Goal: Information Seeking & Learning: Find contact information

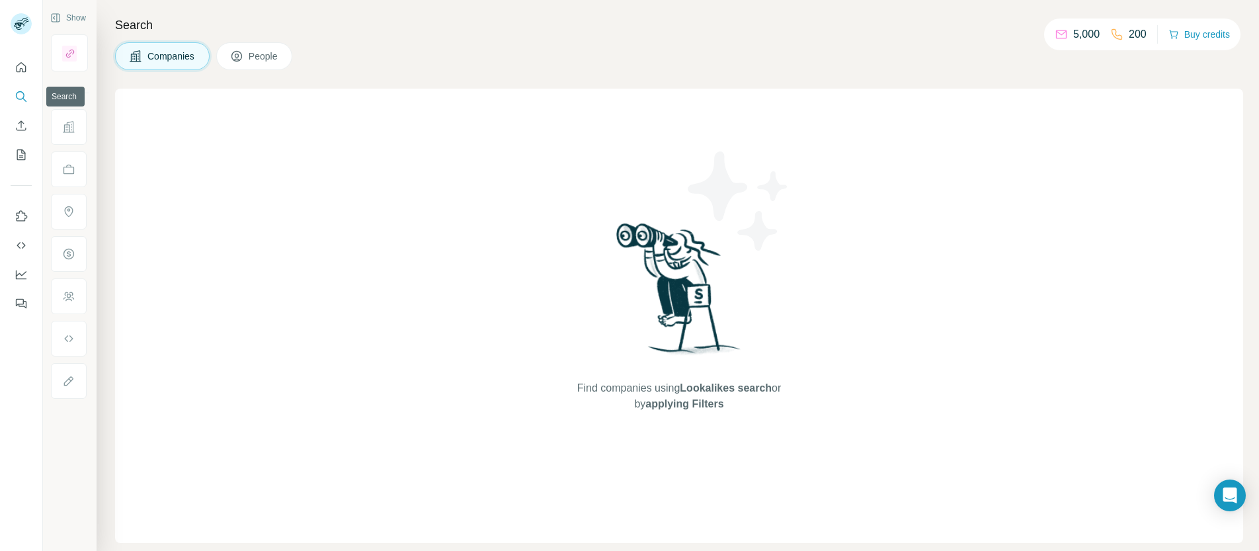
click at [21, 91] on icon "Search" at bounding box center [20, 95] width 9 height 9
click at [19, 74] on button "Quick start" at bounding box center [21, 68] width 21 height 24
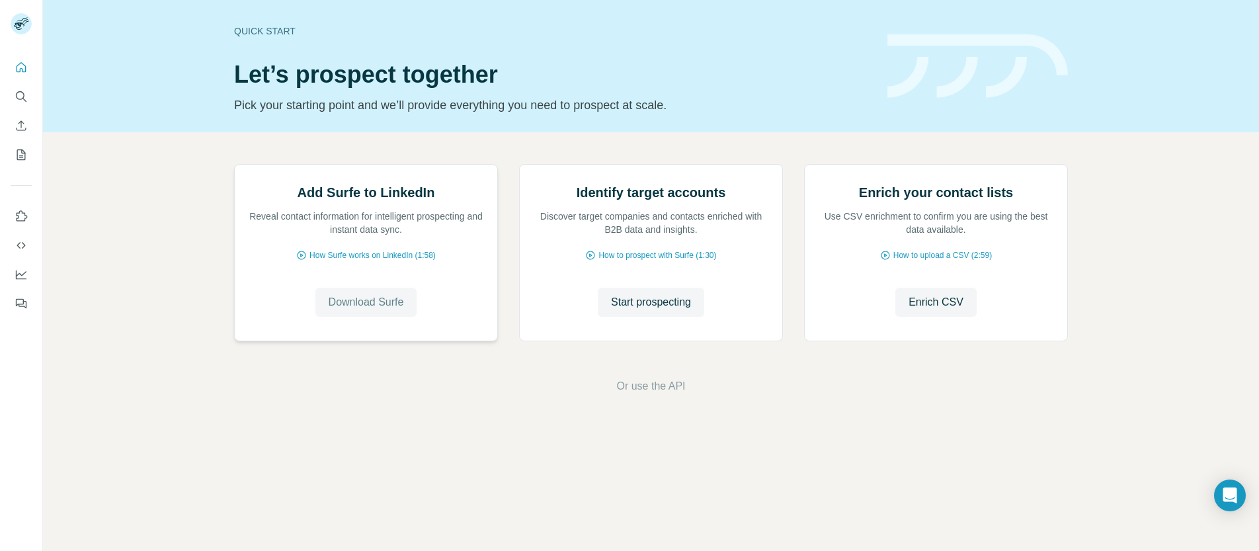
click at [346, 310] on span "Download Surfe" at bounding box center [366, 302] width 75 height 16
click at [346, 261] on span "How Surfe works on LinkedIn (1:58)" at bounding box center [373, 255] width 126 height 12
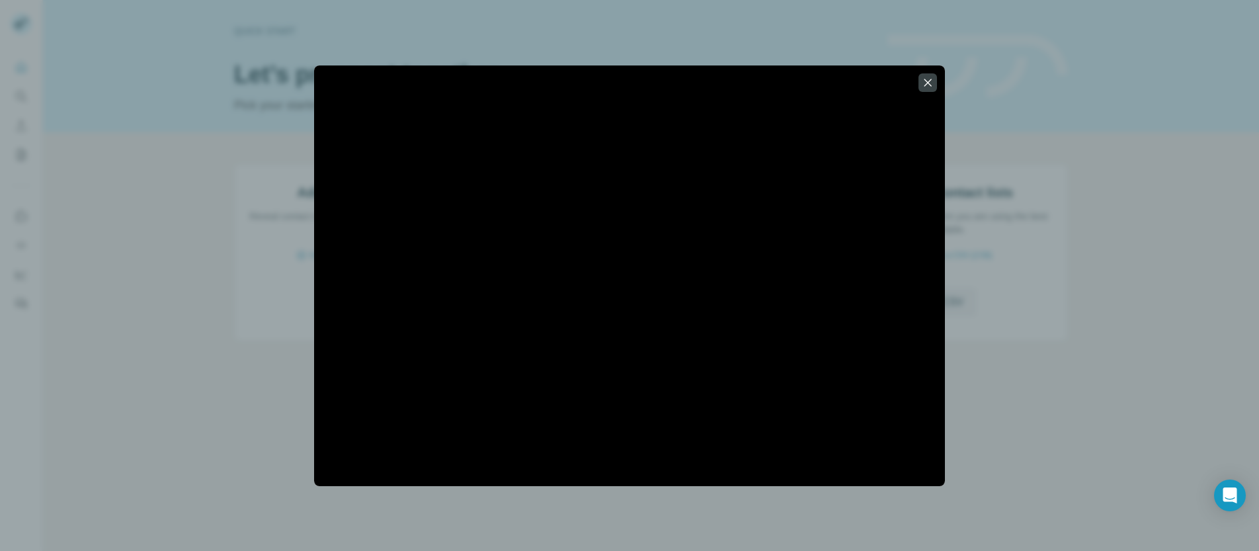
click at [174, 99] on div at bounding box center [629, 275] width 1259 height 551
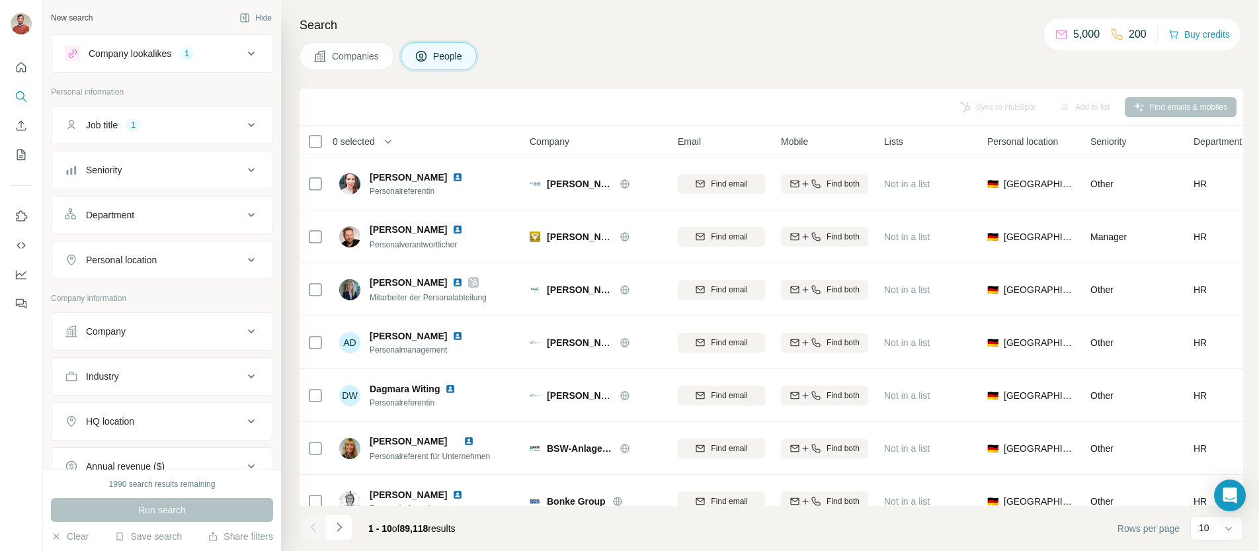
click at [349, 60] on span "Companies" at bounding box center [356, 56] width 48 height 13
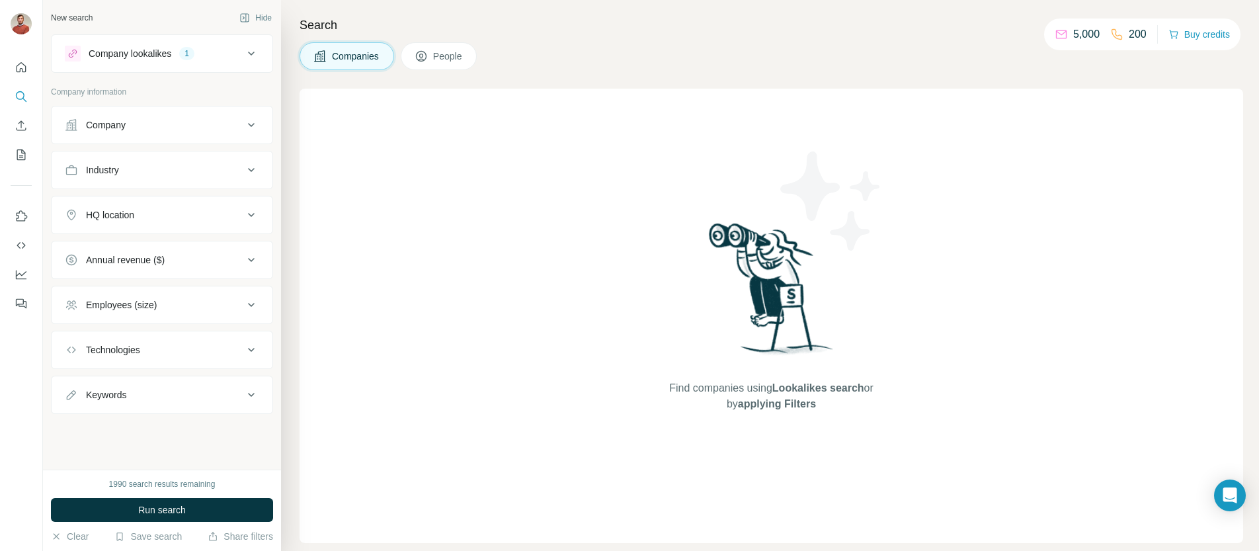
click at [145, 50] on div "Company lookalikes" at bounding box center [130, 53] width 83 height 13
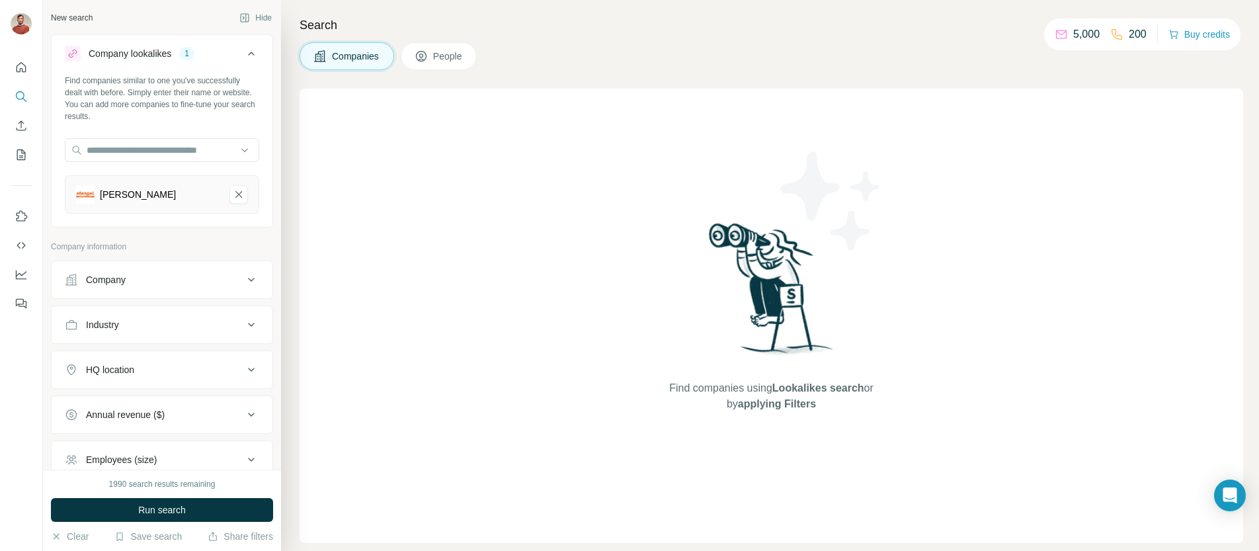
click at [108, 56] on div "Company lookalikes" at bounding box center [130, 53] width 83 height 13
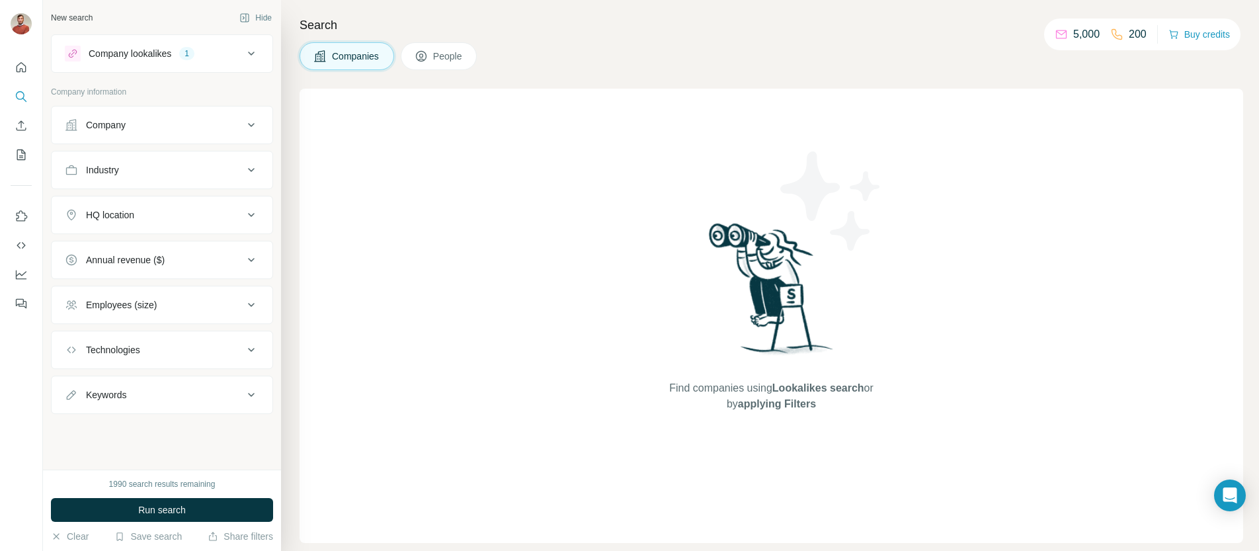
click at [108, 56] on div "Company lookalikes" at bounding box center [130, 53] width 83 height 13
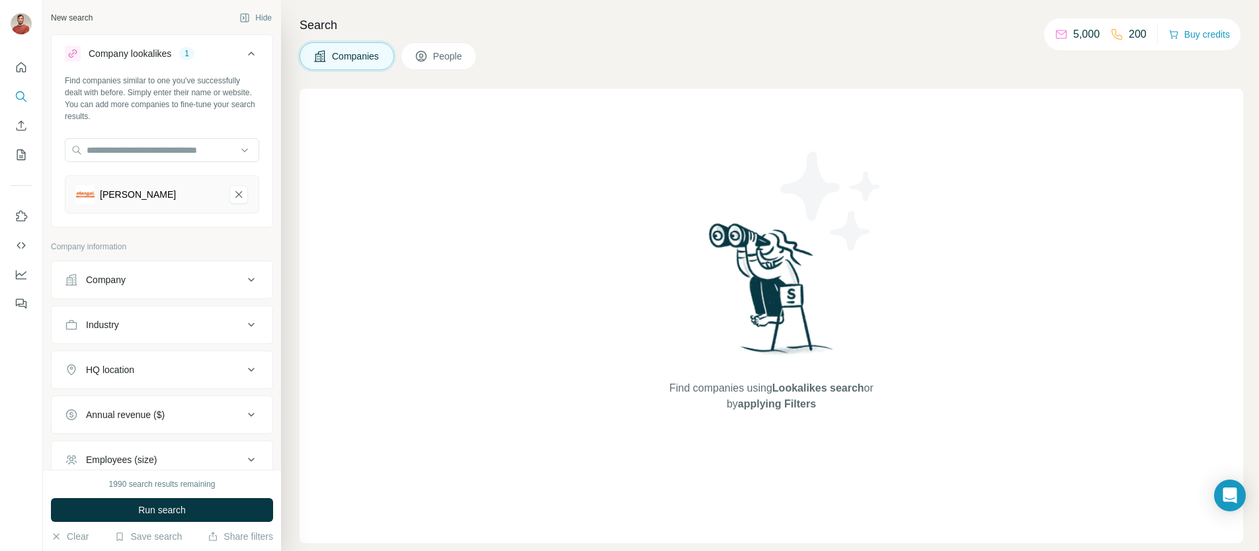
click at [108, 56] on div "Company lookalikes" at bounding box center [130, 53] width 83 height 13
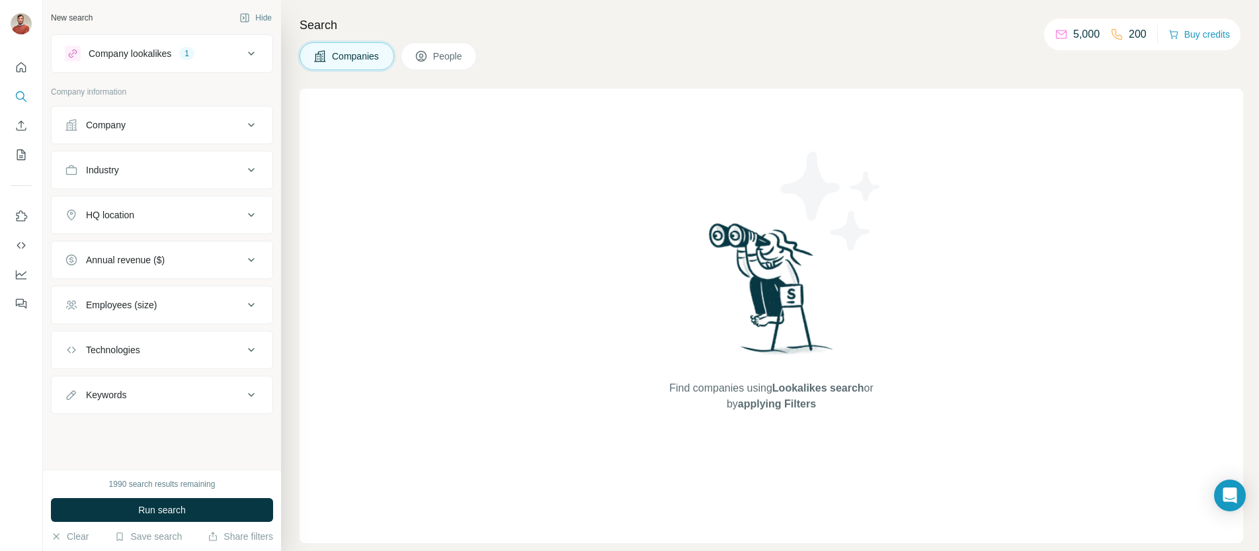
click at [117, 52] on div "Company lookalikes" at bounding box center [130, 53] width 83 height 13
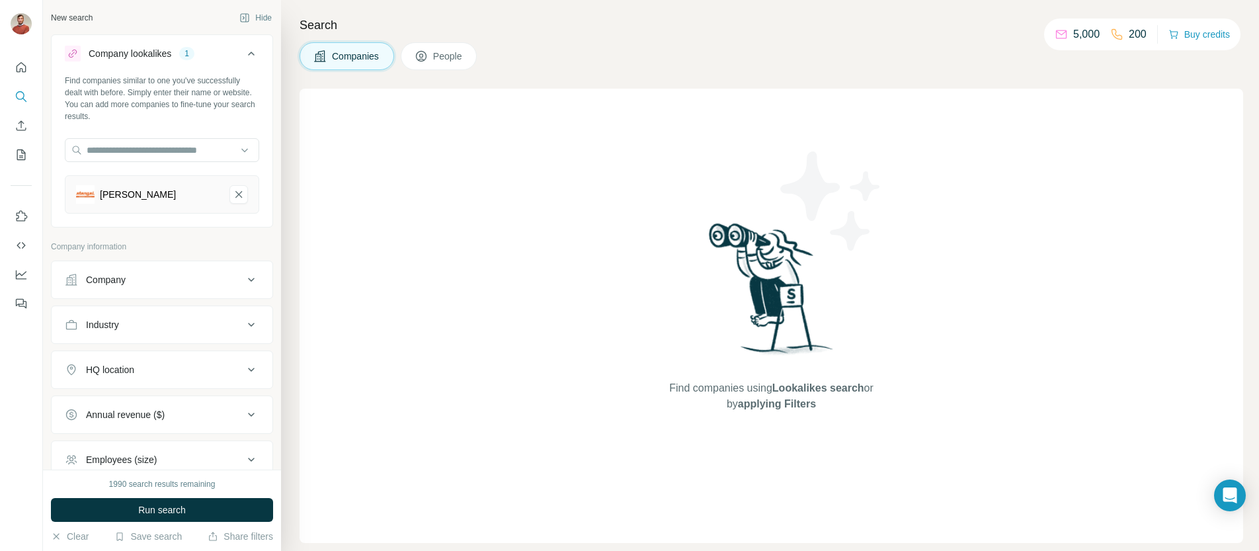
click at [239, 198] on icon "Stengel-remove-button" at bounding box center [239, 194] width 12 height 13
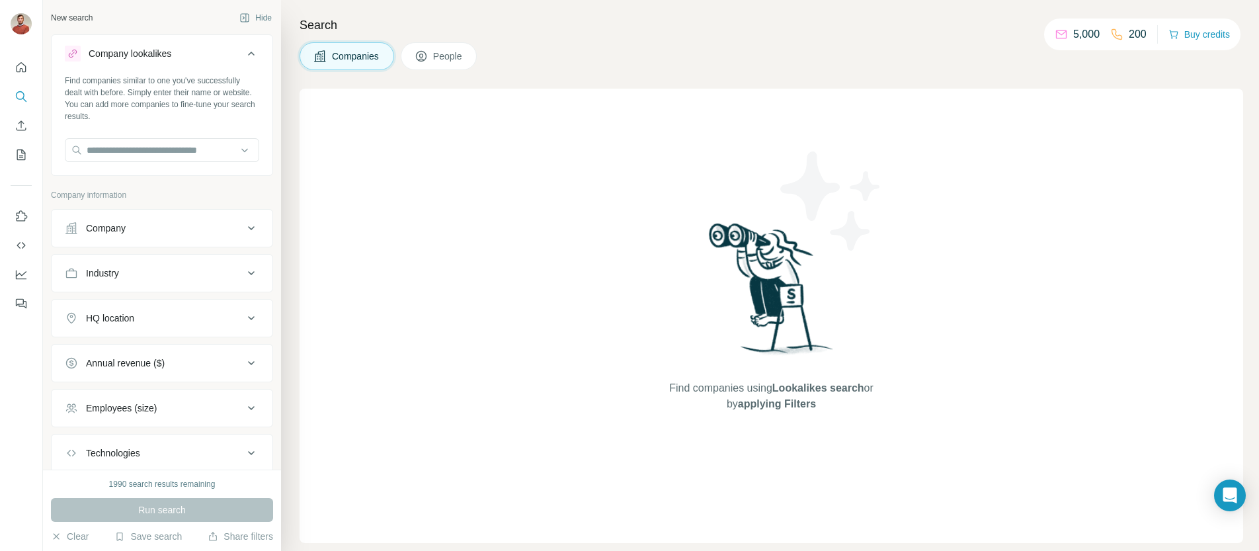
click at [164, 239] on button "Company" at bounding box center [162, 228] width 221 height 32
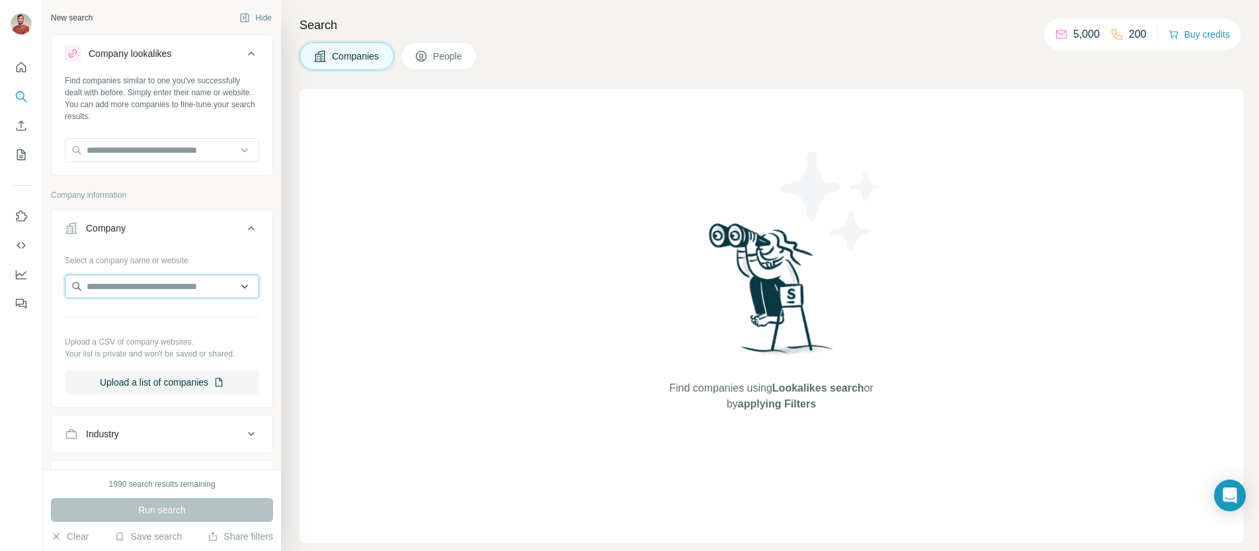
click at [135, 283] on input "text" at bounding box center [162, 286] width 194 height 24
paste input "**********"
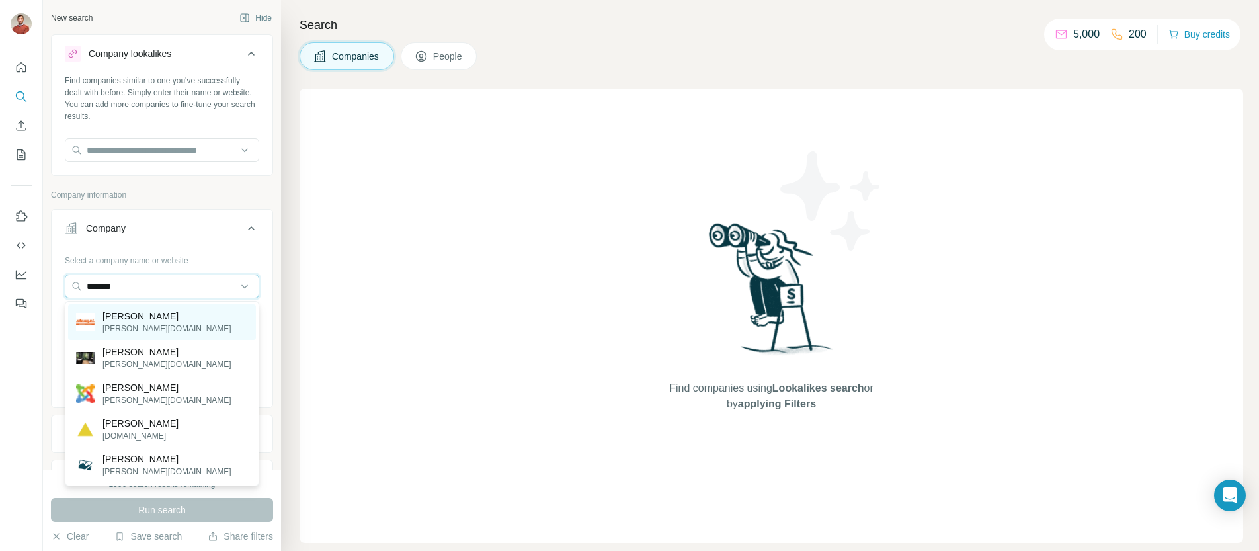
type input "*******"
click at [141, 311] on p "Stengel" at bounding box center [167, 316] width 129 height 13
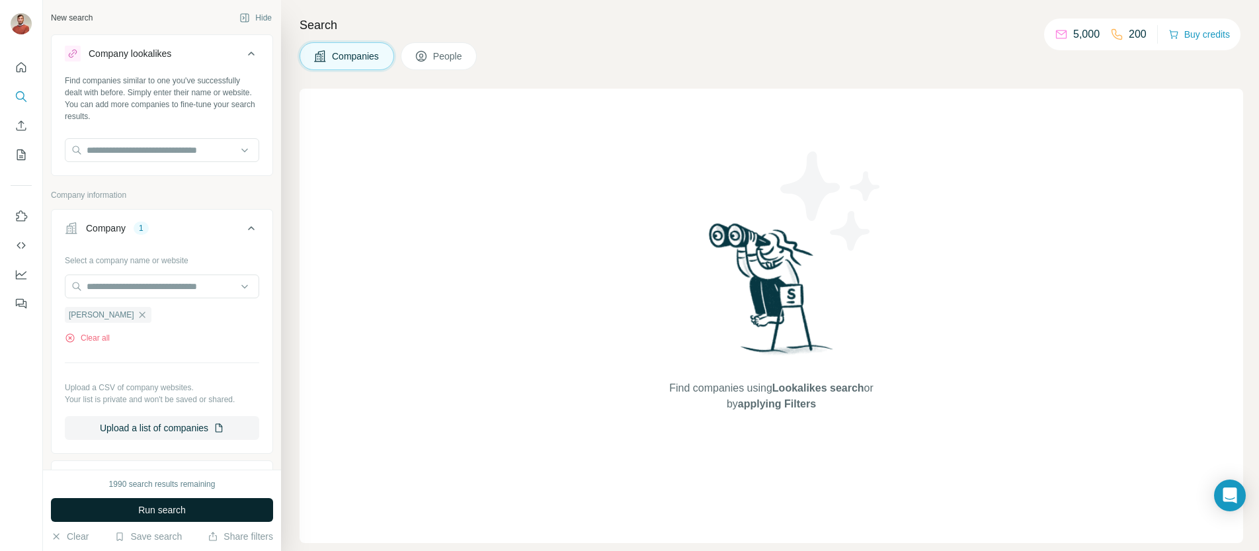
click at [154, 516] on span "Run search" at bounding box center [162, 509] width 48 height 13
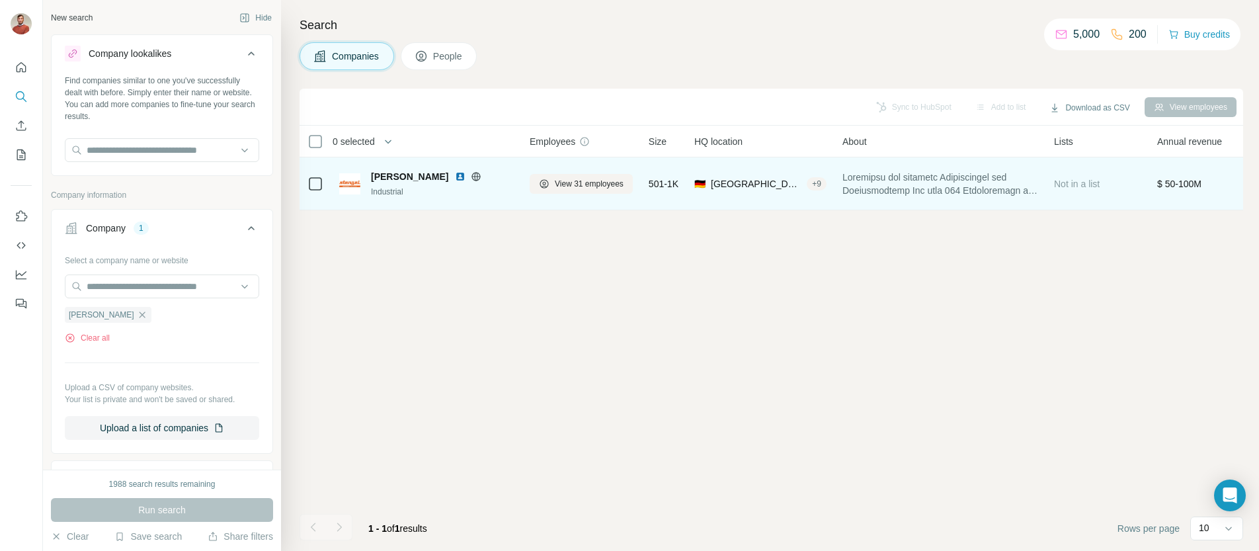
click at [433, 187] on div "Industrial" at bounding box center [442, 192] width 143 height 12
click at [577, 183] on span "View 31 employees" at bounding box center [589, 184] width 69 height 12
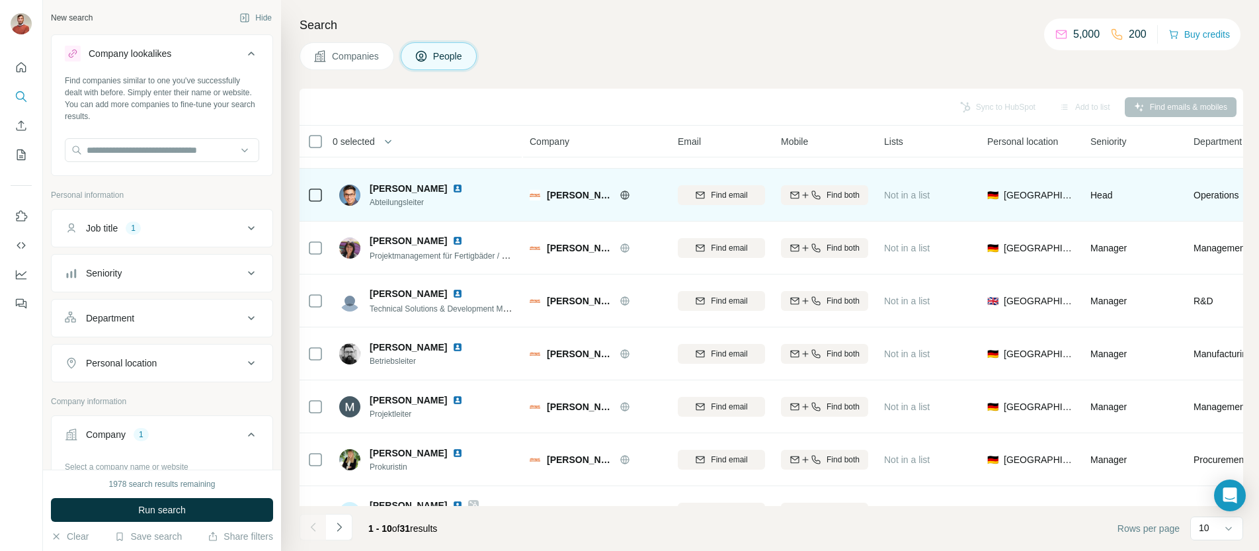
scroll to position [181, 0]
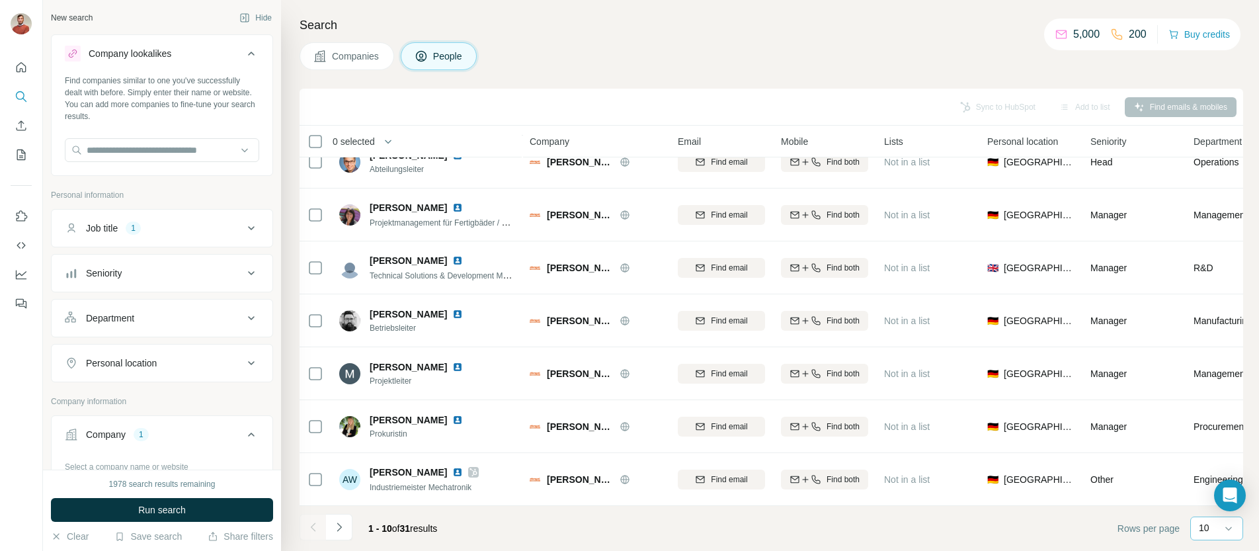
click at [1215, 524] on div "10" at bounding box center [1215, 527] width 33 height 13
click at [1202, 433] on p "60" at bounding box center [1207, 427] width 11 height 13
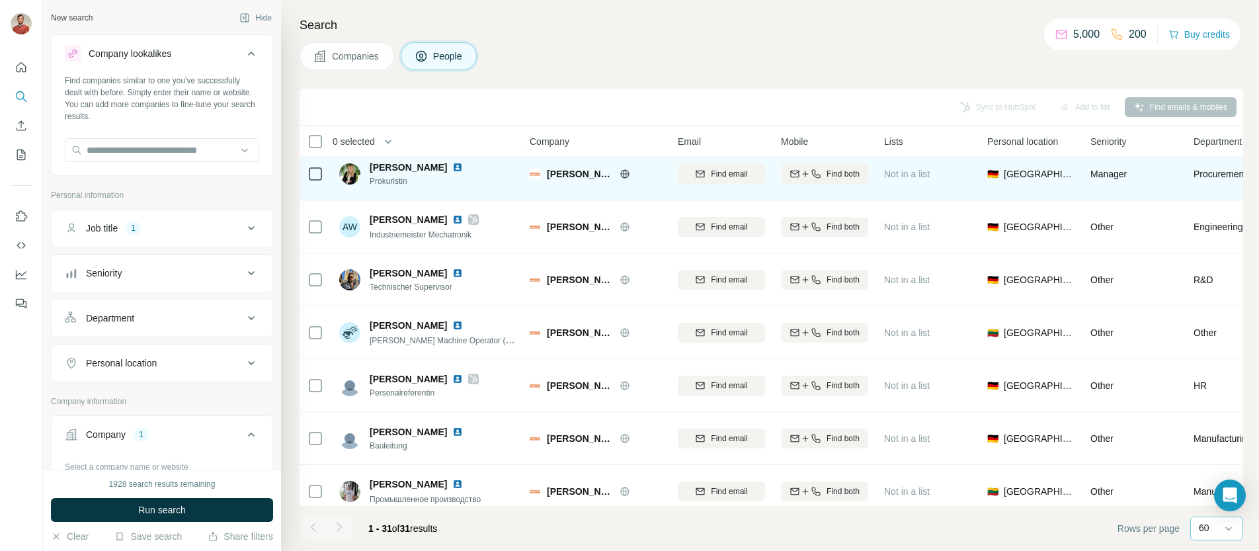
scroll to position [434, 0]
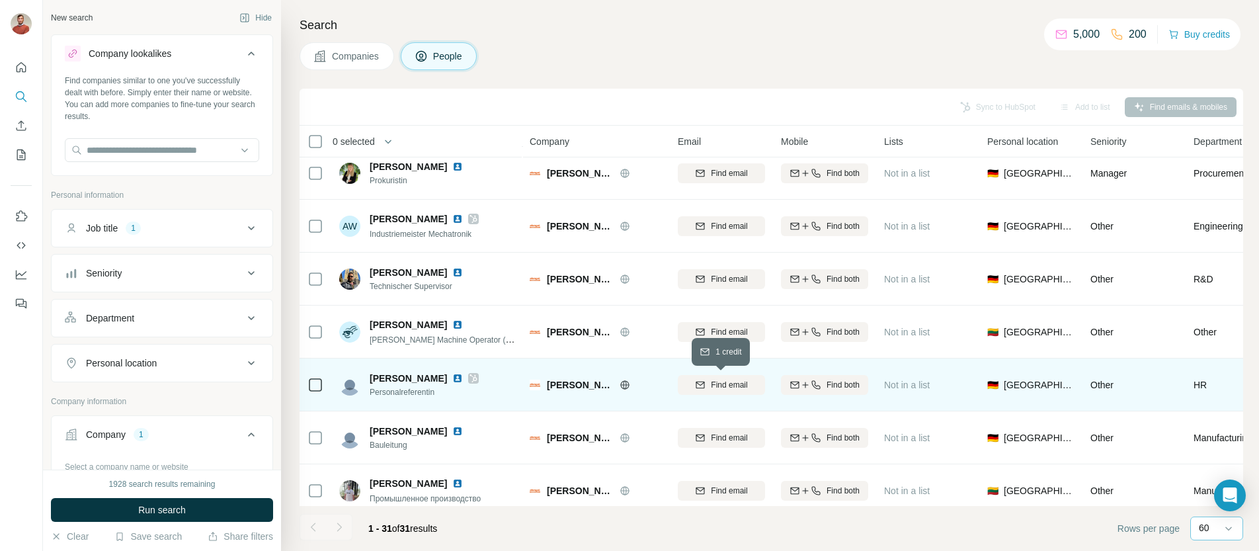
click at [727, 382] on span "Find email" at bounding box center [729, 385] width 36 height 12
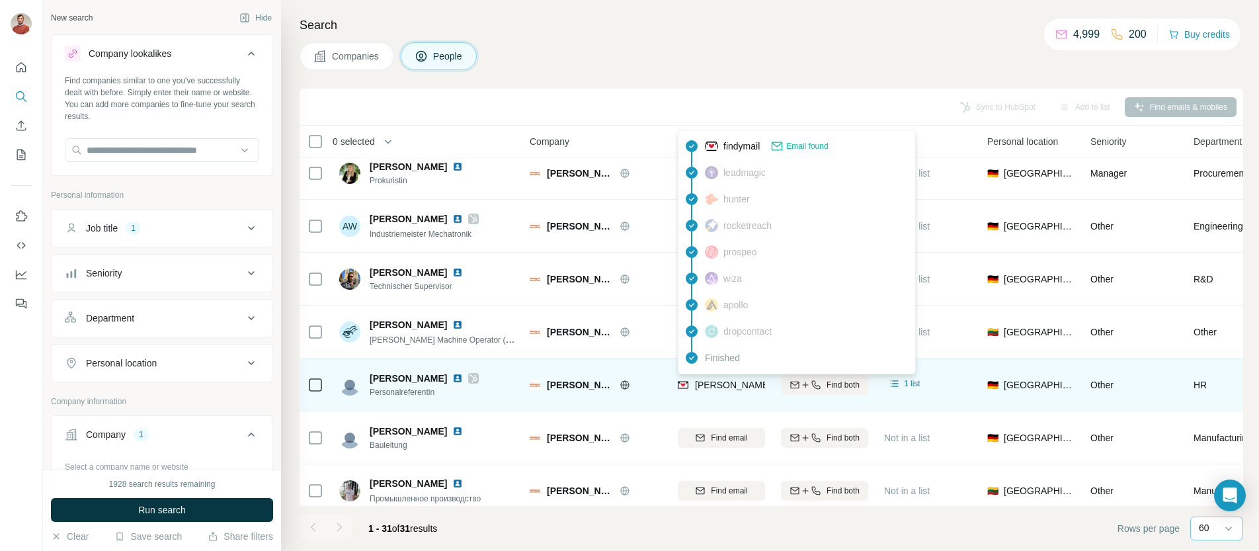
click at [716, 384] on span "diana.seidenfus@stengel-gmbh.de" at bounding box center [850, 385] width 310 height 11
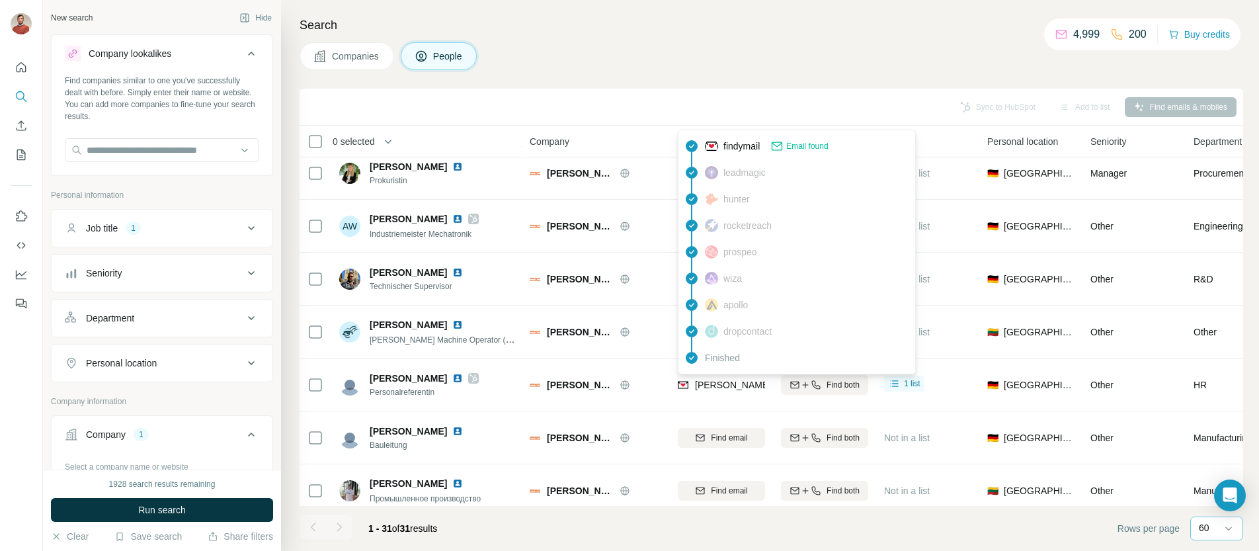
click at [798, 144] on span "Email found" at bounding box center [807, 146] width 42 height 12
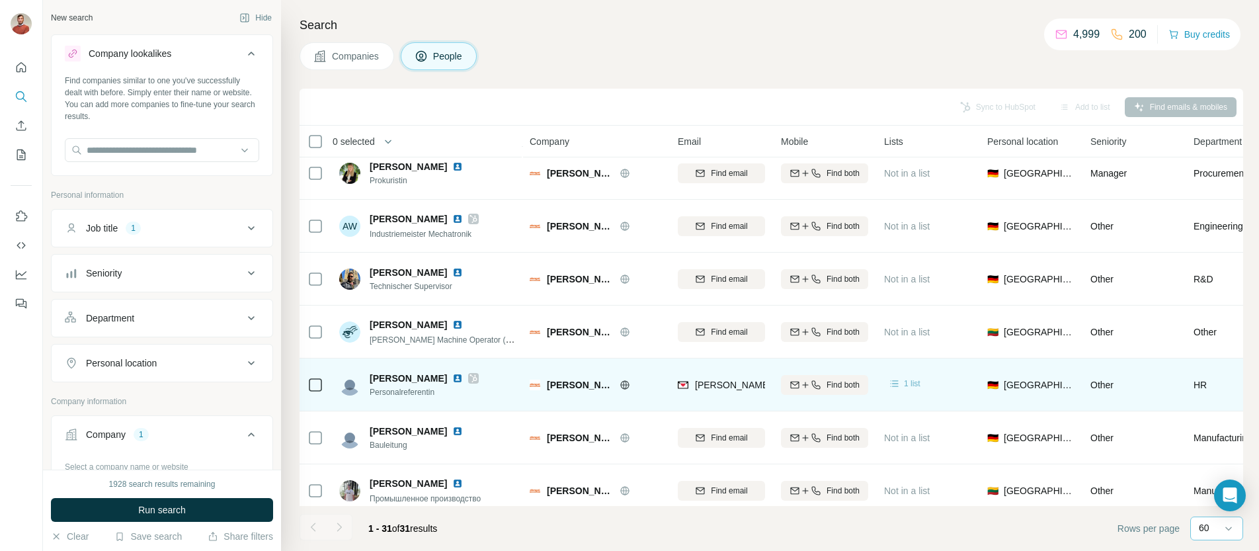
click at [906, 388] on span "1 list" at bounding box center [912, 384] width 17 height 12
click at [905, 387] on span "1 list" at bounding box center [912, 384] width 17 height 12
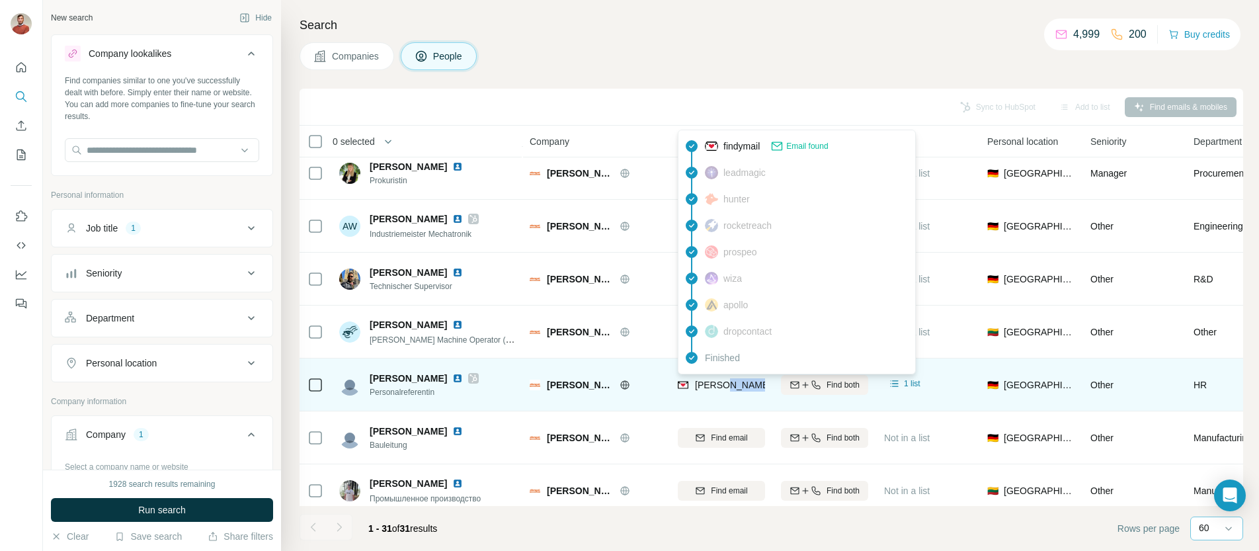
click at [710, 384] on span "diana.seidenfus@stengel-gmbh.de" at bounding box center [850, 385] width 310 height 11
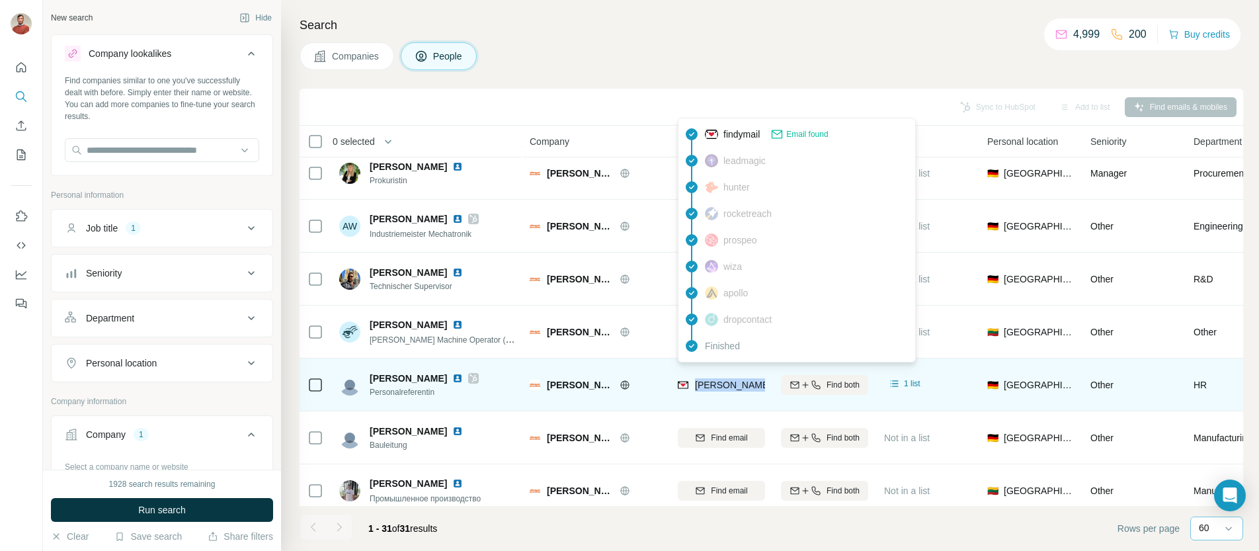
click at [710, 384] on span "diana.seidenfus@stengel-gmbh.de" at bounding box center [850, 385] width 310 height 11
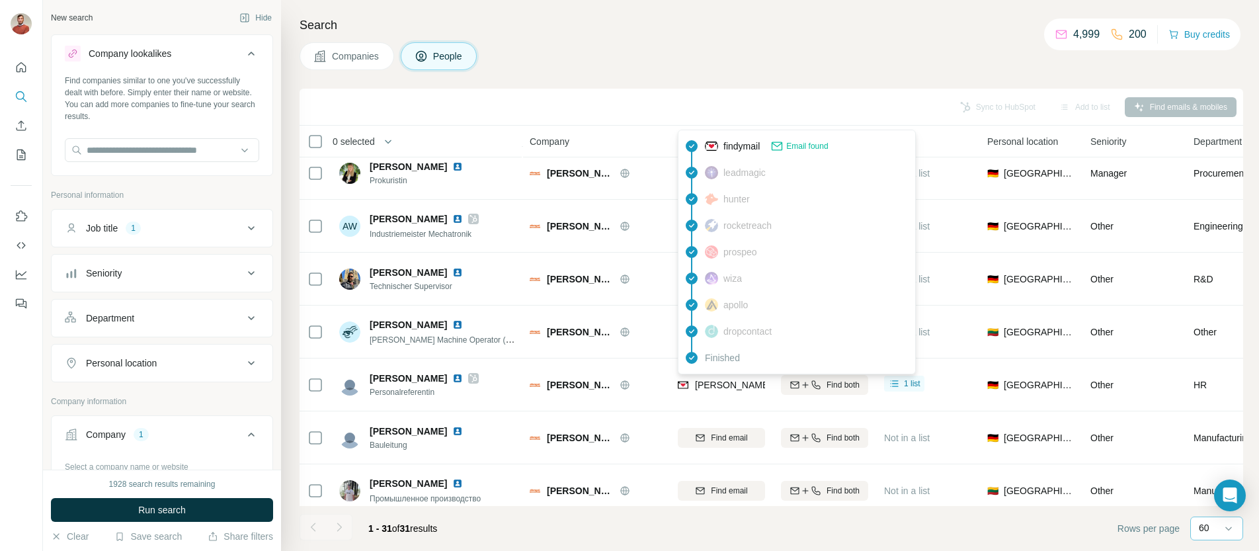
click at [743, 144] on span "findymail" at bounding box center [741, 146] width 36 height 13
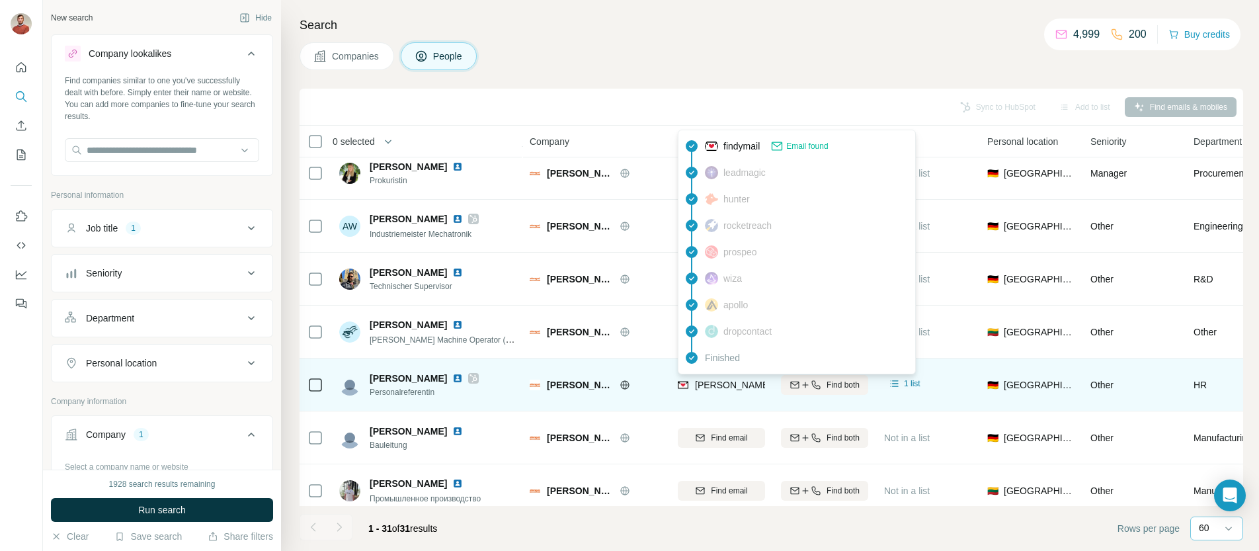
click at [688, 385] on div "diana.seidenfus@stengel-gmbh.de" at bounding box center [836, 384] width 316 height 13
click at [681, 384] on img at bounding box center [683, 384] width 11 height 13
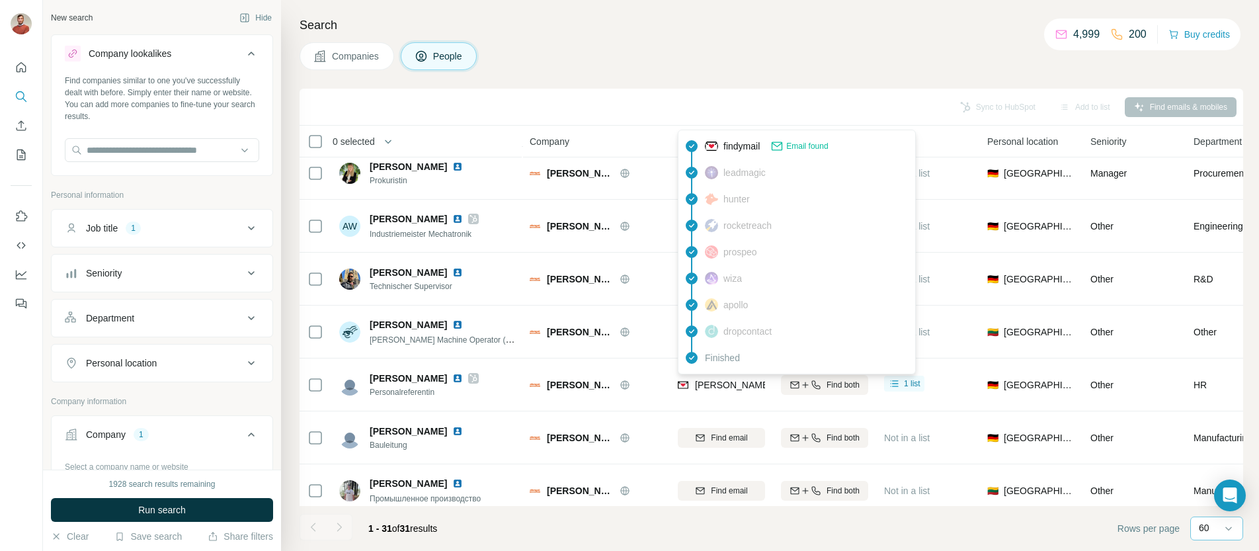
click at [805, 144] on span "Email found" at bounding box center [807, 146] width 42 height 12
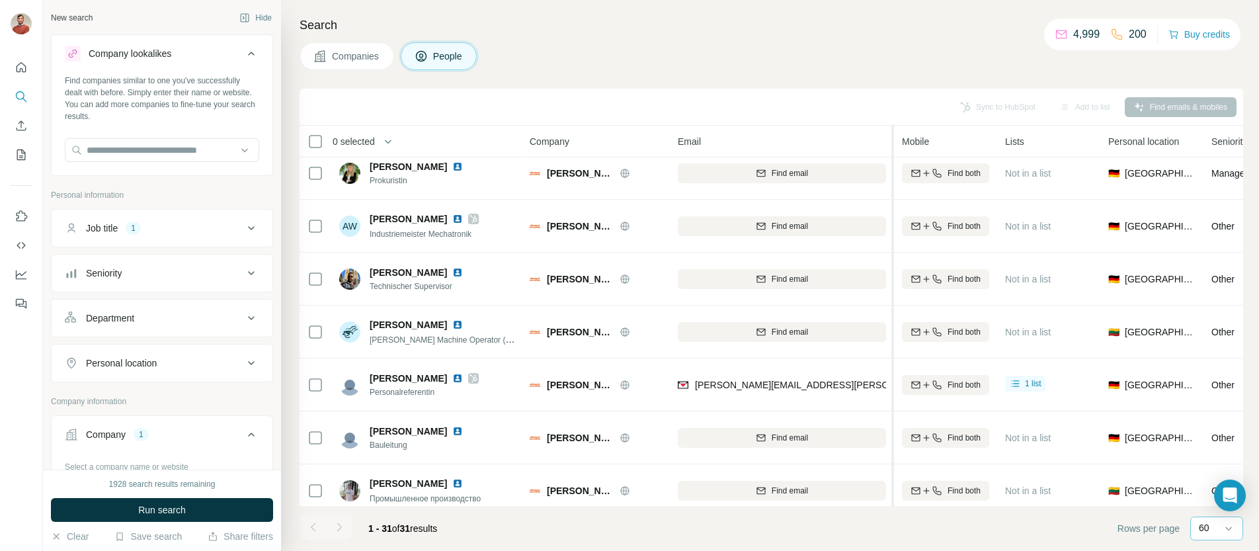
drag, startPoint x: 770, startPoint y: 138, endPoint x: 894, endPoint y: 144, distance: 123.8
click at [0, 0] on tr "0 selected People Company Email Mobile Lists Personal location Seniority Depart…" at bounding box center [0, 0] width 0 height 0
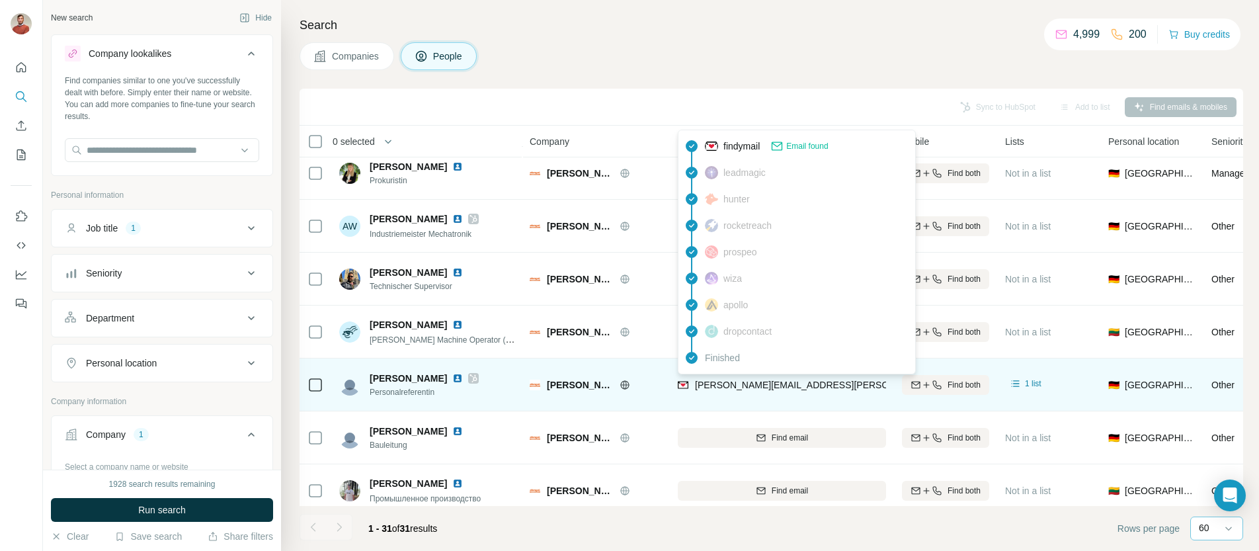
click at [720, 387] on span "diana.seidenfus@stengel-gmbh.de" at bounding box center [850, 385] width 310 height 11
copy tr "diana.seidenfus@stengel-gmbh.de"
